Goal: Find specific page/section: Find specific page/section

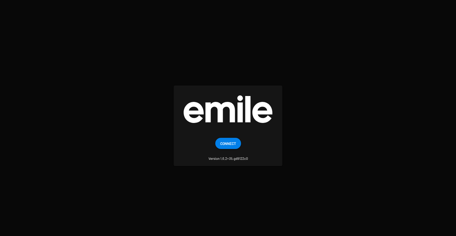
click at [233, 144] on span "Connect" at bounding box center [228, 143] width 16 height 11
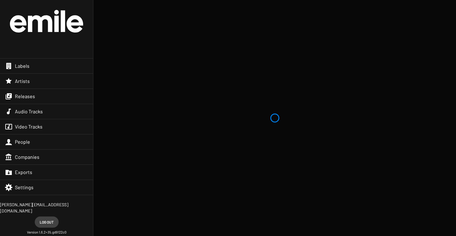
click at [64, 65] on div "Labels" at bounding box center [46, 66] width 93 height 15
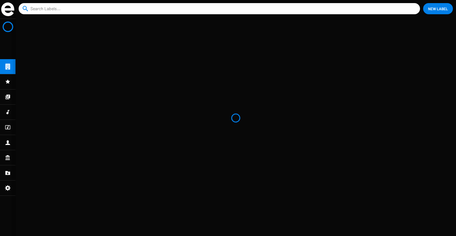
click at [9, 64] on mat-nav-list at bounding box center [8, 127] width 16 height 217
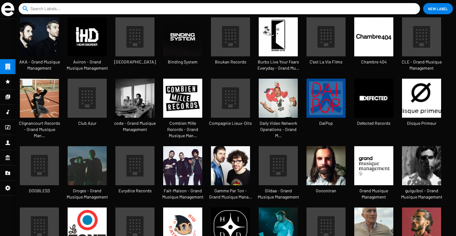
click at [112, 9] on input at bounding box center [220, 8] width 380 height 11
type input "kid katana"
click at [411, 6] on button "close" at bounding box center [414, 9] width 6 height 6
